Goal: Obtain resource: Obtain resource

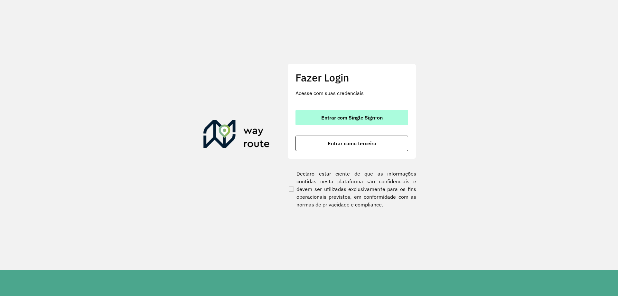
click at [332, 120] on span "Entrar com Single Sign-on" at bounding box center [352, 117] width 62 height 5
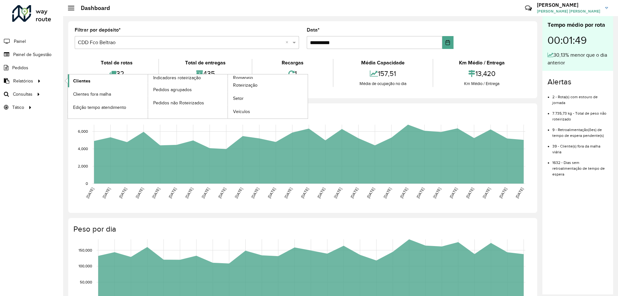
click at [99, 80] on link "Clientes" at bounding box center [108, 80] width 80 height 13
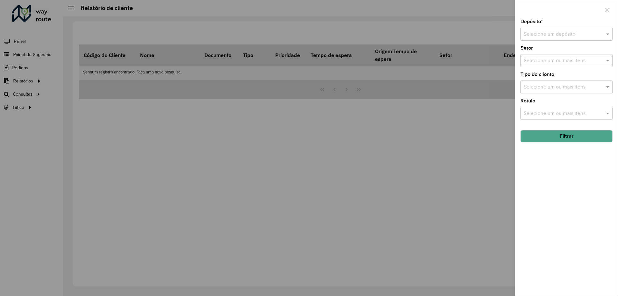
click at [538, 30] on div "Selecione um depósito" at bounding box center [567, 34] width 92 height 13
click at [534, 66] on span "CDD Fco Beltrao" at bounding box center [543, 63] width 38 height 5
click at [556, 137] on button "Filtrar" at bounding box center [567, 136] width 92 height 12
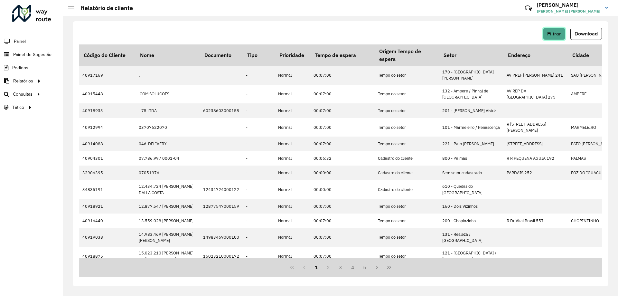
click at [561, 31] on span "Filtrar" at bounding box center [554, 33] width 14 height 5
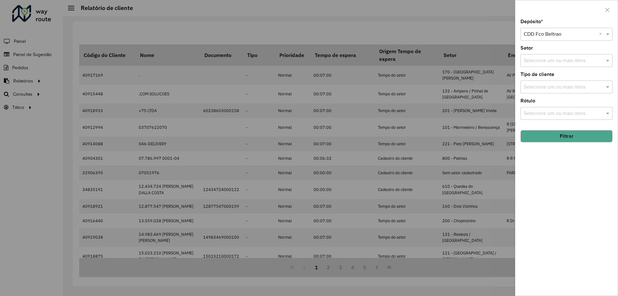
click at [413, 48] on div at bounding box center [309, 148] width 618 height 296
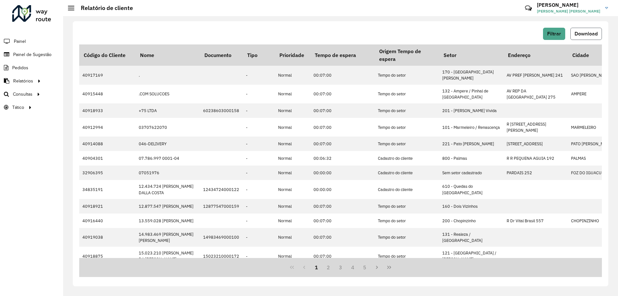
click at [583, 34] on span "Download" at bounding box center [586, 33] width 23 height 5
